Goal: Task Accomplishment & Management: Use online tool/utility

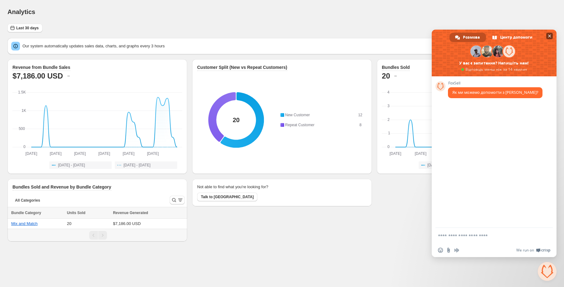
click at [551, 35] on span "Закрити чат" at bounding box center [549, 36] width 3 height 3
